Goal: Transaction & Acquisition: Book appointment/travel/reservation

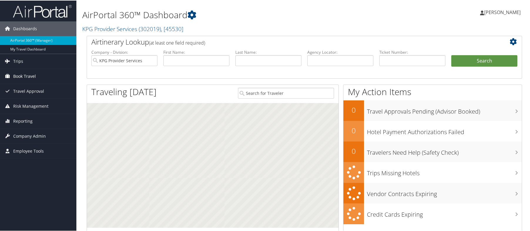
click at [19, 74] on span "Book Travel" at bounding box center [24, 75] width 23 height 15
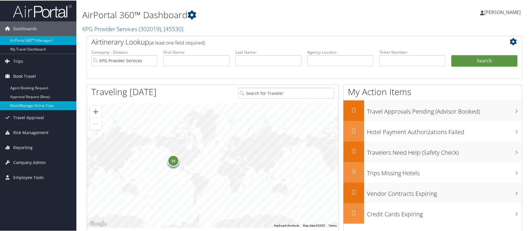
click at [25, 103] on link "Book/Manage Online Trips" at bounding box center [38, 105] width 76 height 9
